Goal: Check status: Check status

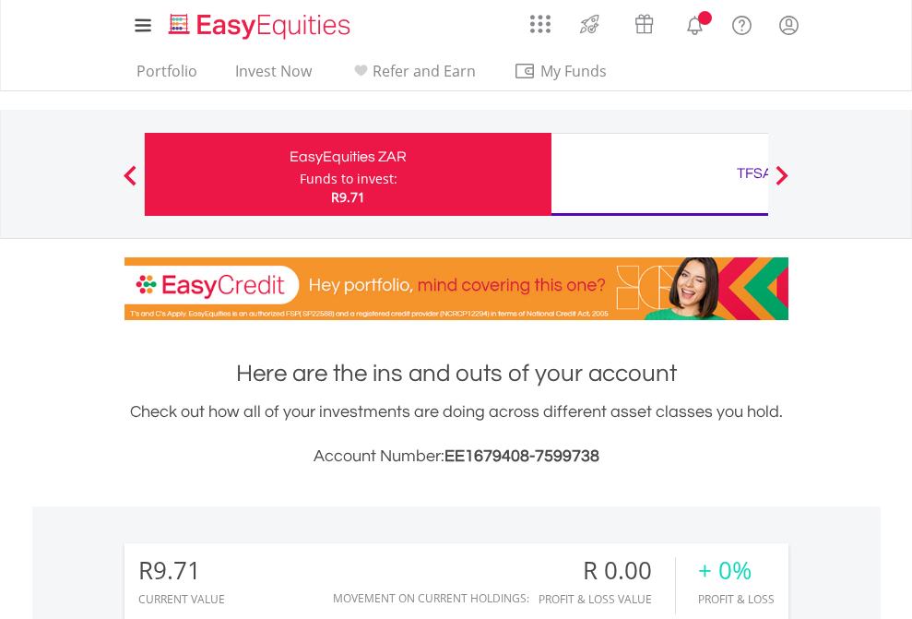
scroll to position [177, 290]
click at [300, 174] on div "Funds to invest:" at bounding box center [349, 179] width 98 height 18
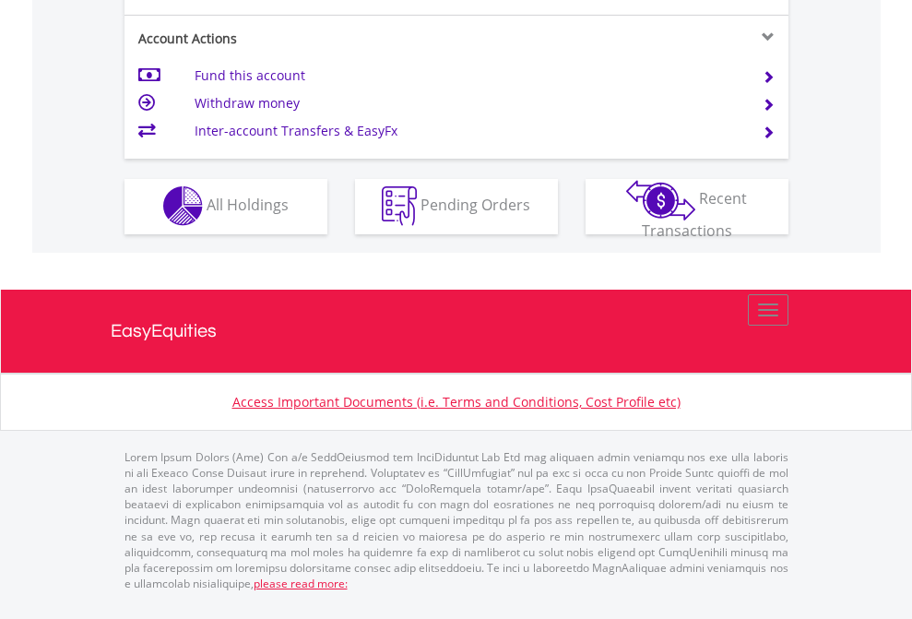
scroll to position [1724, 0]
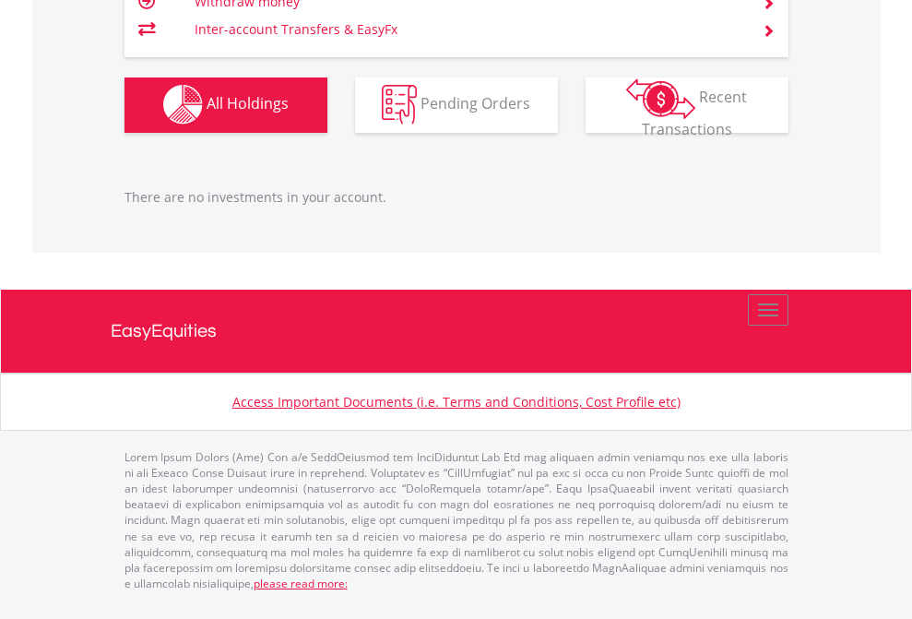
scroll to position [177, 290]
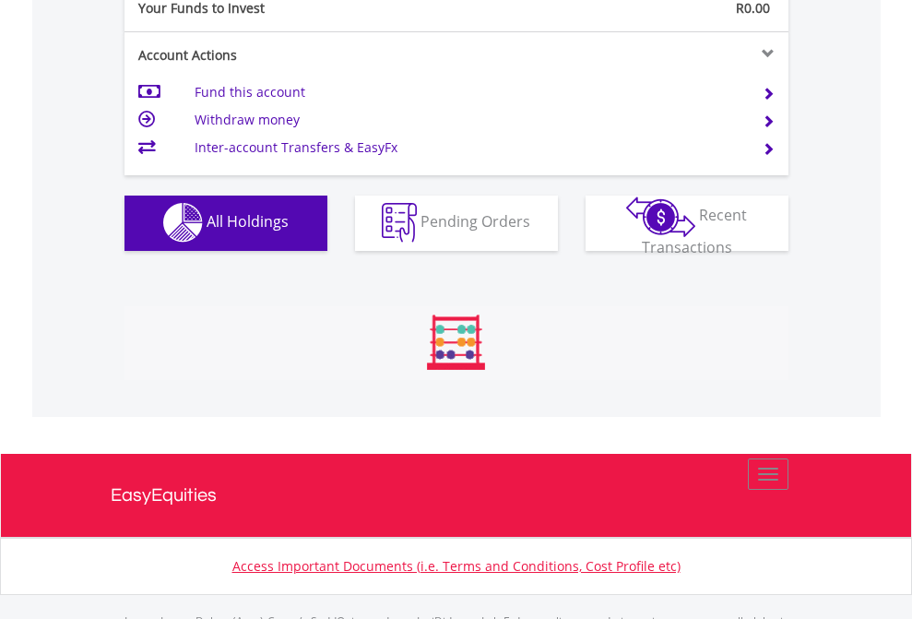
scroll to position [1826, 0]
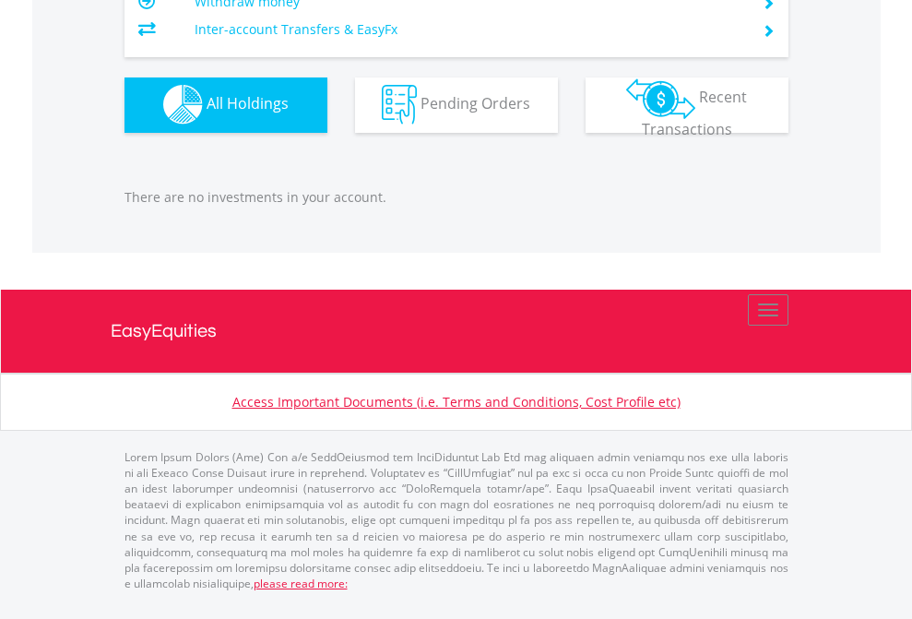
scroll to position [177, 290]
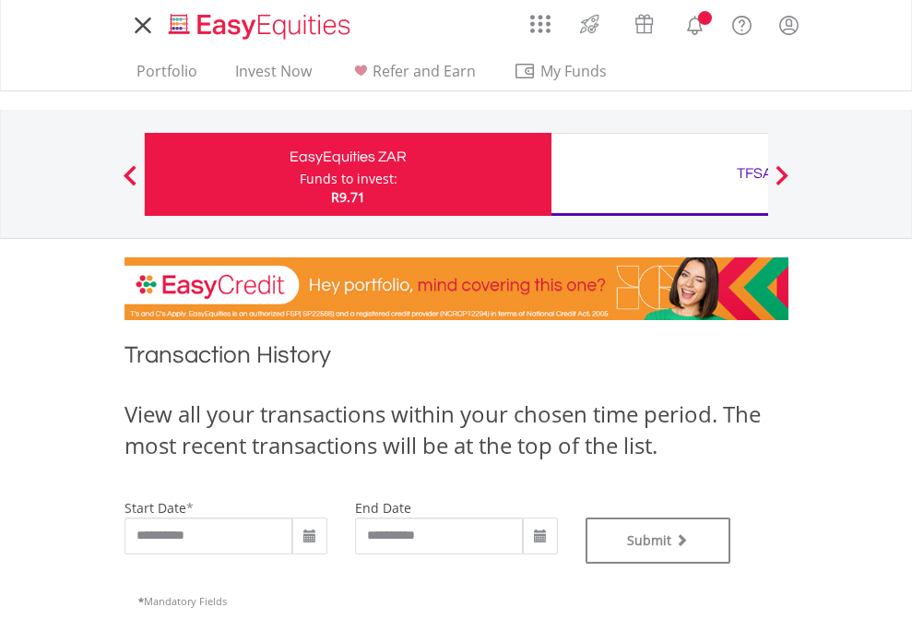
type input "**********"
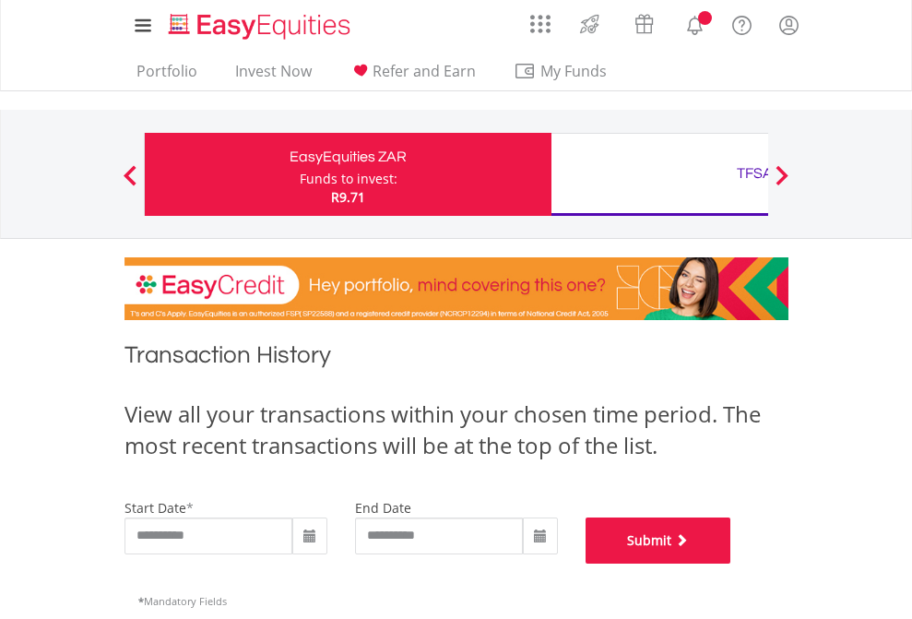
click at [731, 563] on button "Submit" at bounding box center [659, 540] width 146 height 46
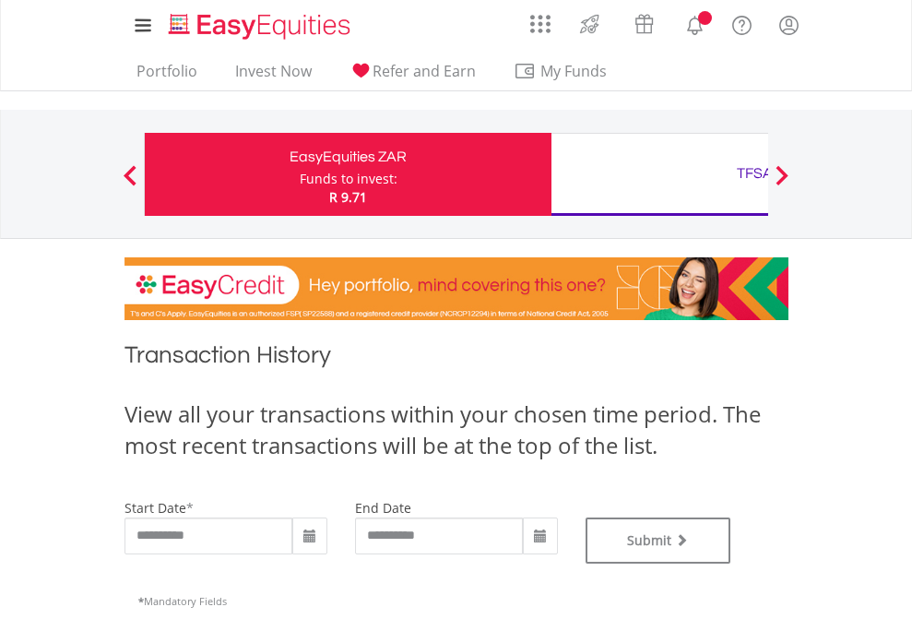
click at [659, 174] on div "TFSA" at bounding box center [754, 173] width 385 height 26
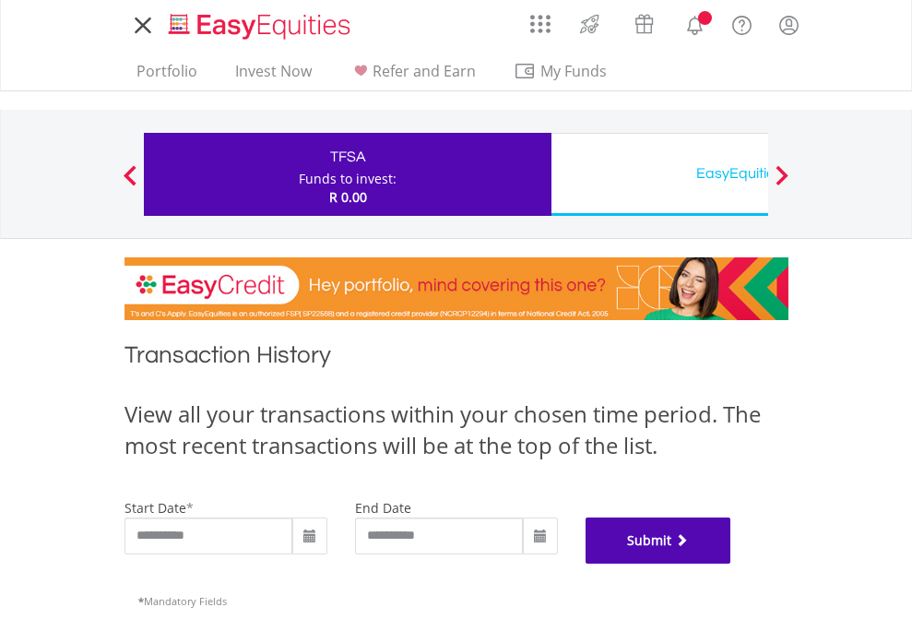
click at [731, 563] on button "Submit" at bounding box center [659, 540] width 146 height 46
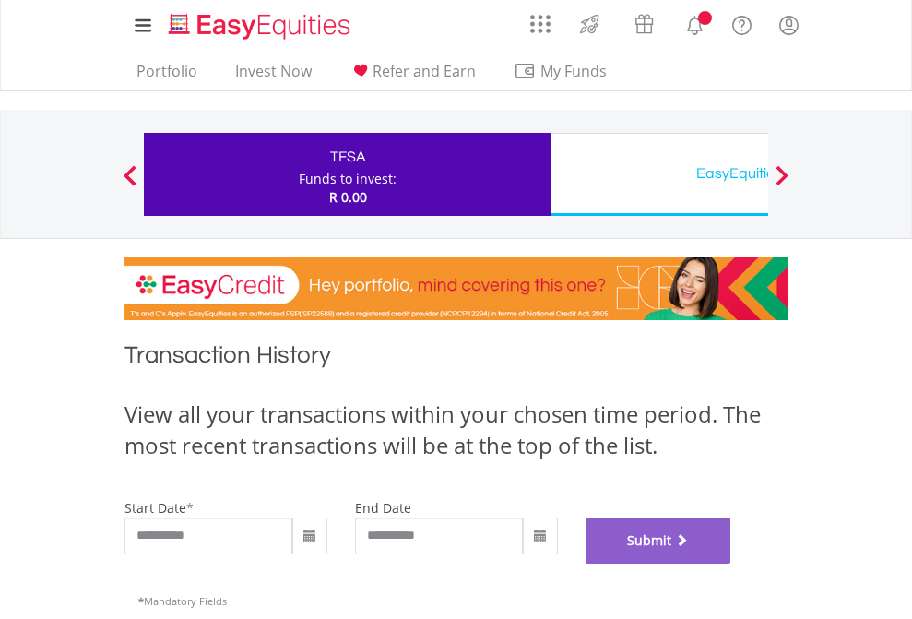
scroll to position [748, 0]
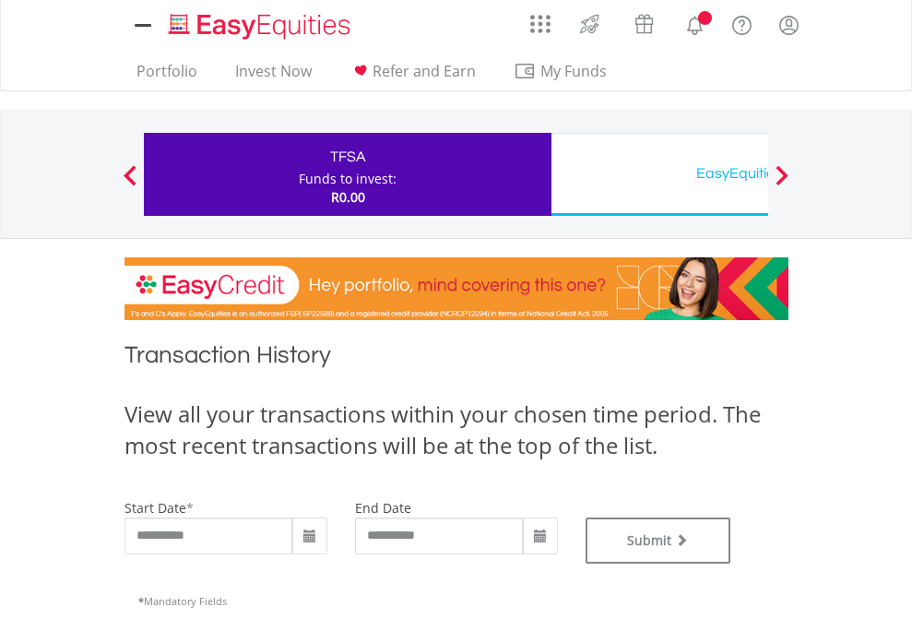
click at [659, 174] on div "EasyEquities USD" at bounding box center [754, 173] width 385 height 26
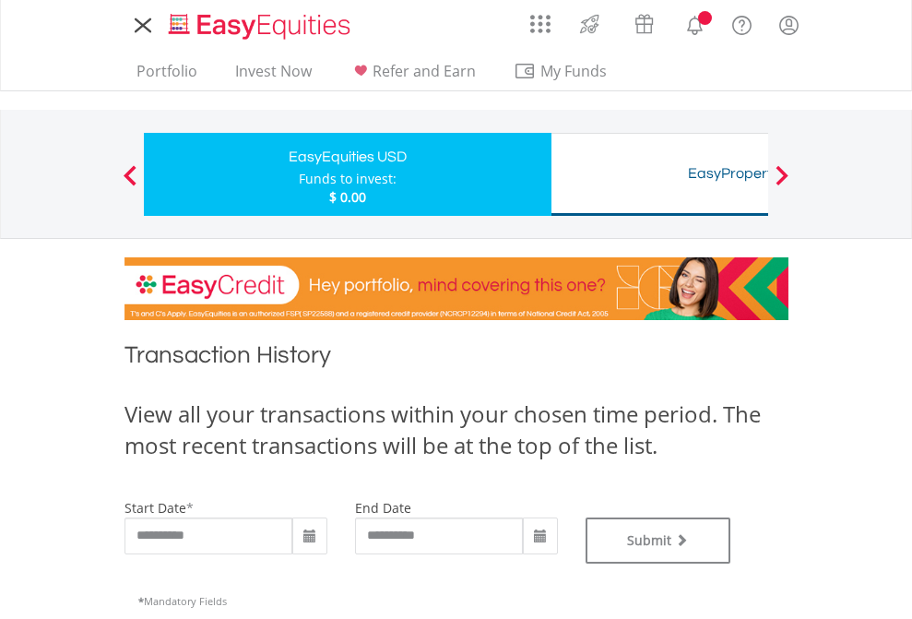
type input "**********"
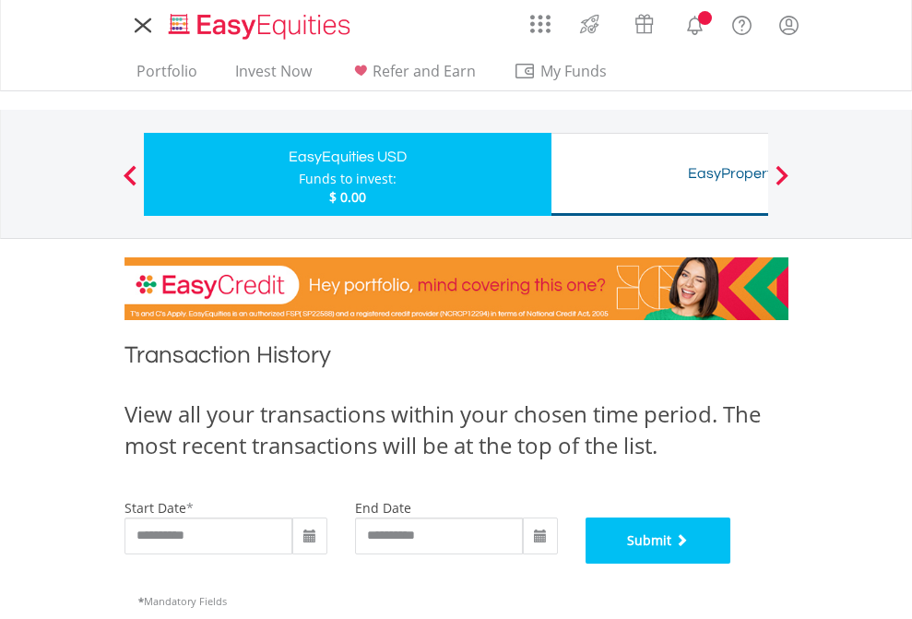
click at [731, 563] on button "Submit" at bounding box center [659, 540] width 146 height 46
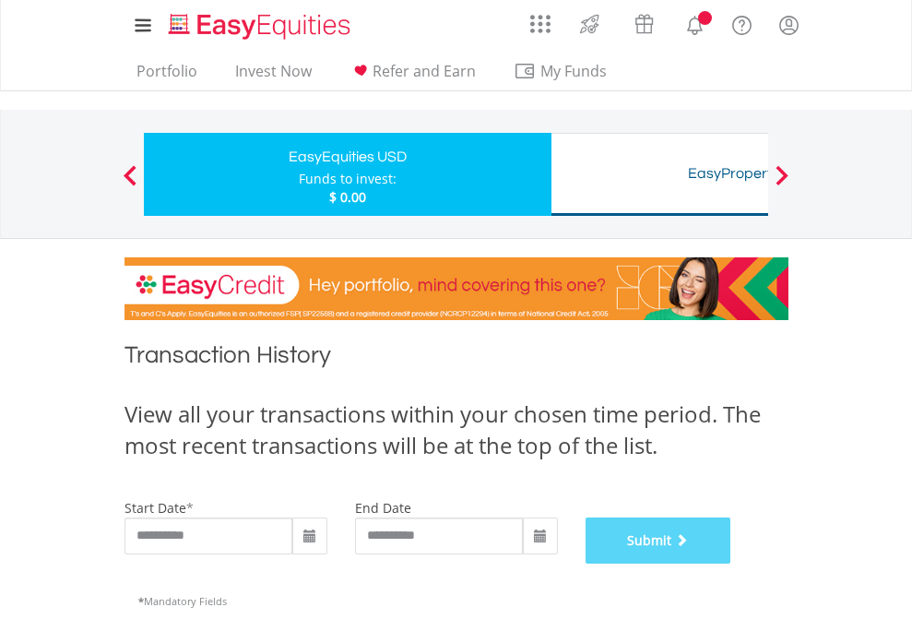
scroll to position [748, 0]
